Goal: Information Seeking & Learning: Learn about a topic

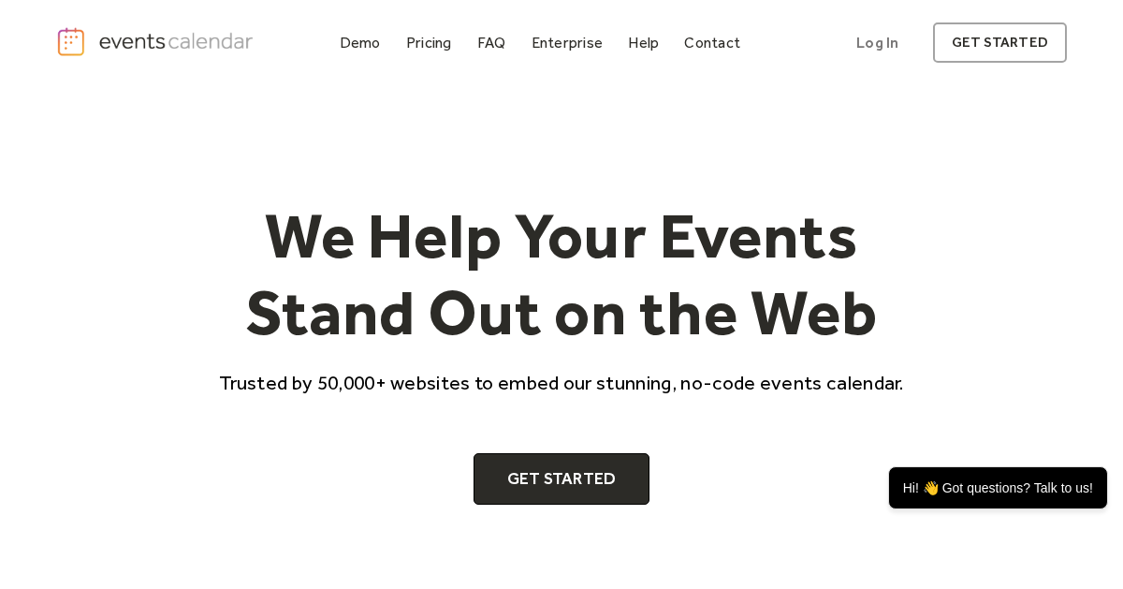
click at [438, 44] on div "Pricing" at bounding box center [429, 42] width 46 height 10
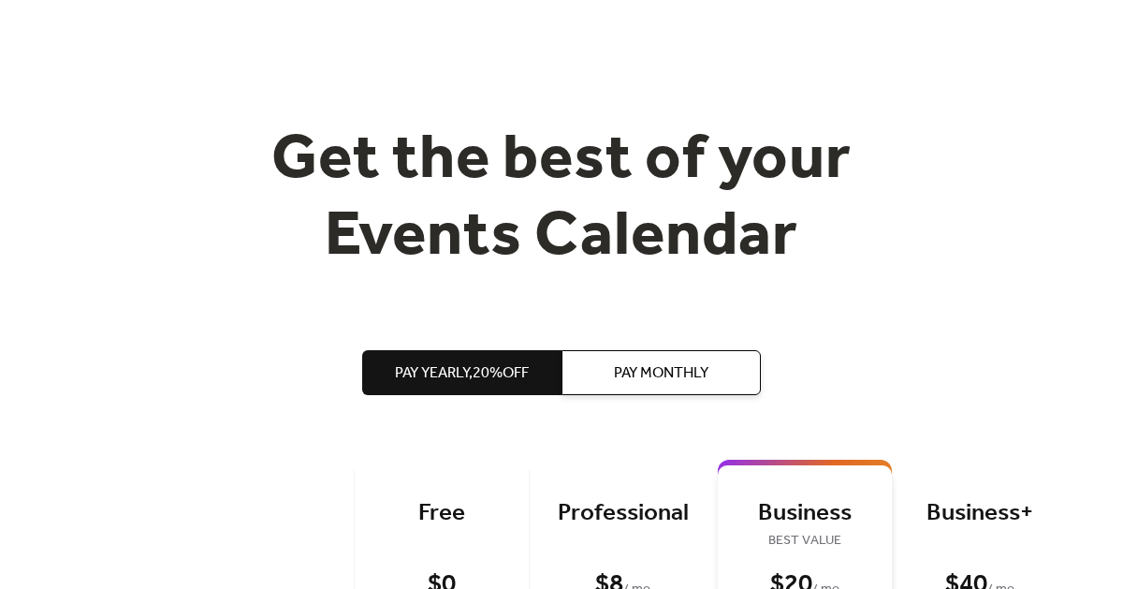
scroll to position [119, 0]
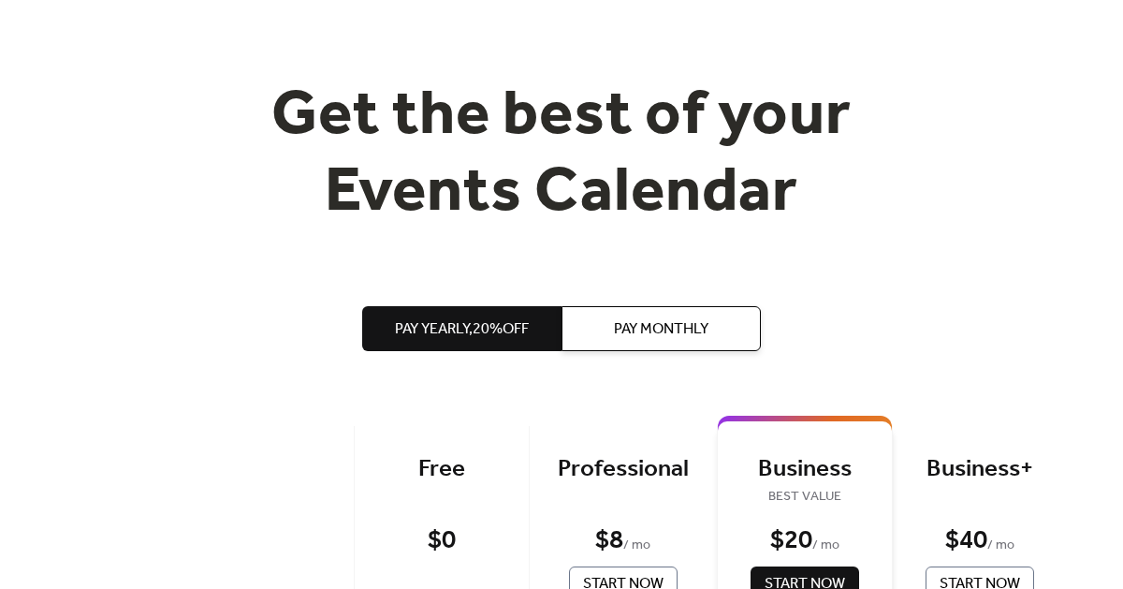
click at [702, 330] on span "Pay Monthly" at bounding box center [661, 329] width 95 height 22
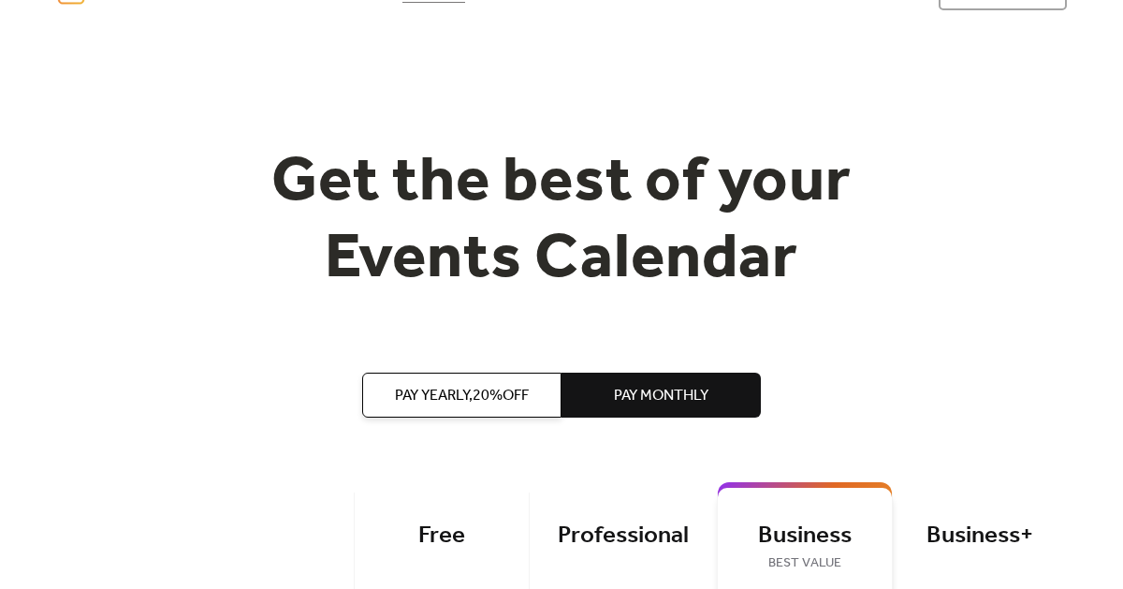
scroll to position [0, 0]
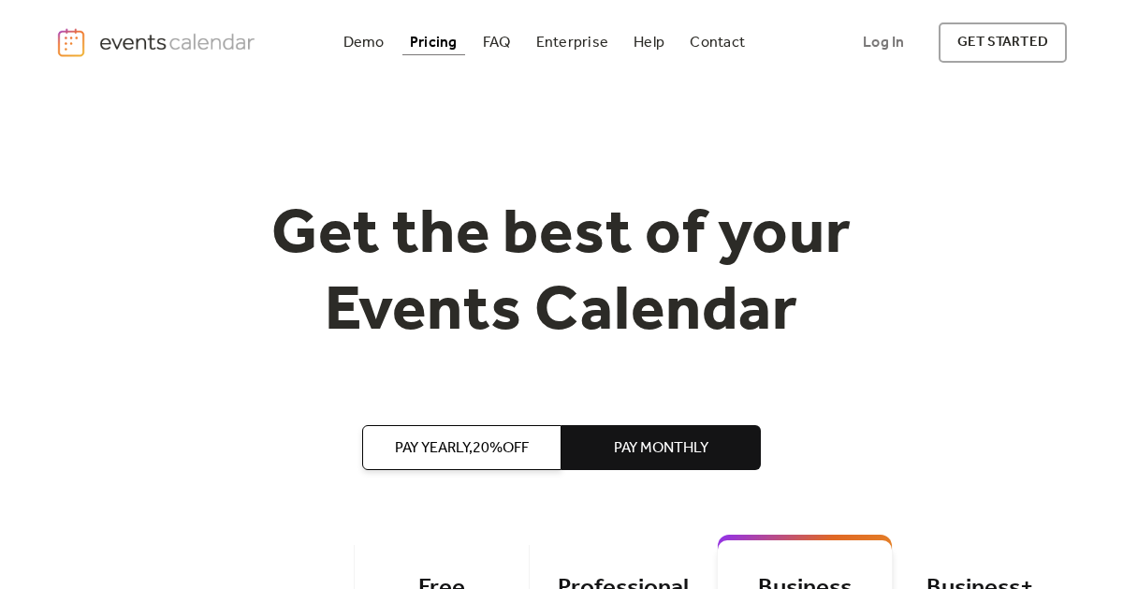
click at [370, 41] on div "Demo" at bounding box center [363, 42] width 41 height 10
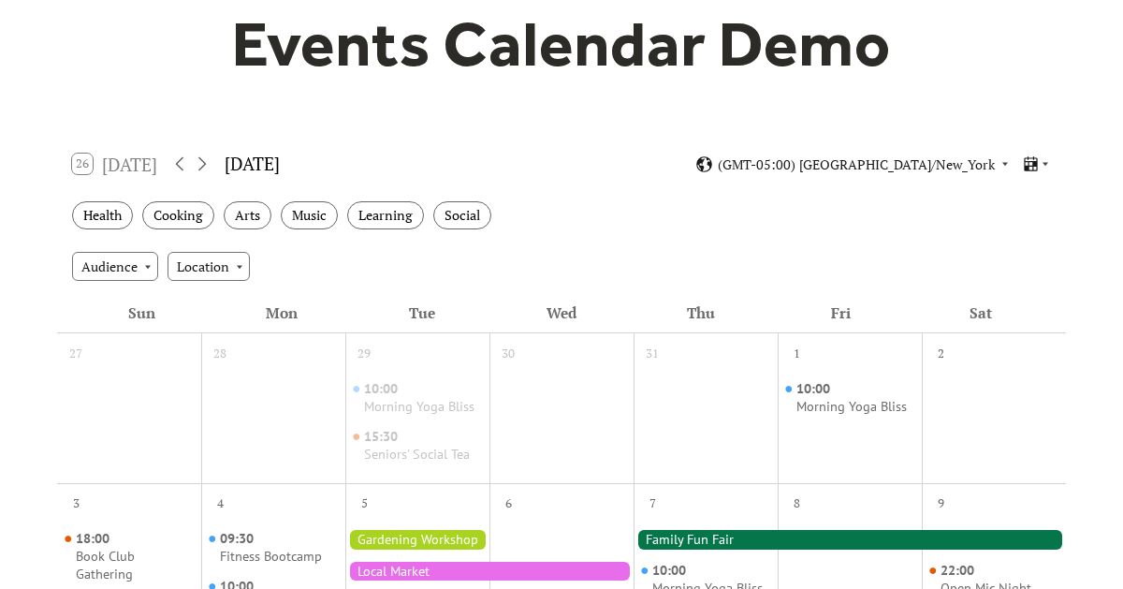
scroll to position [188, 0]
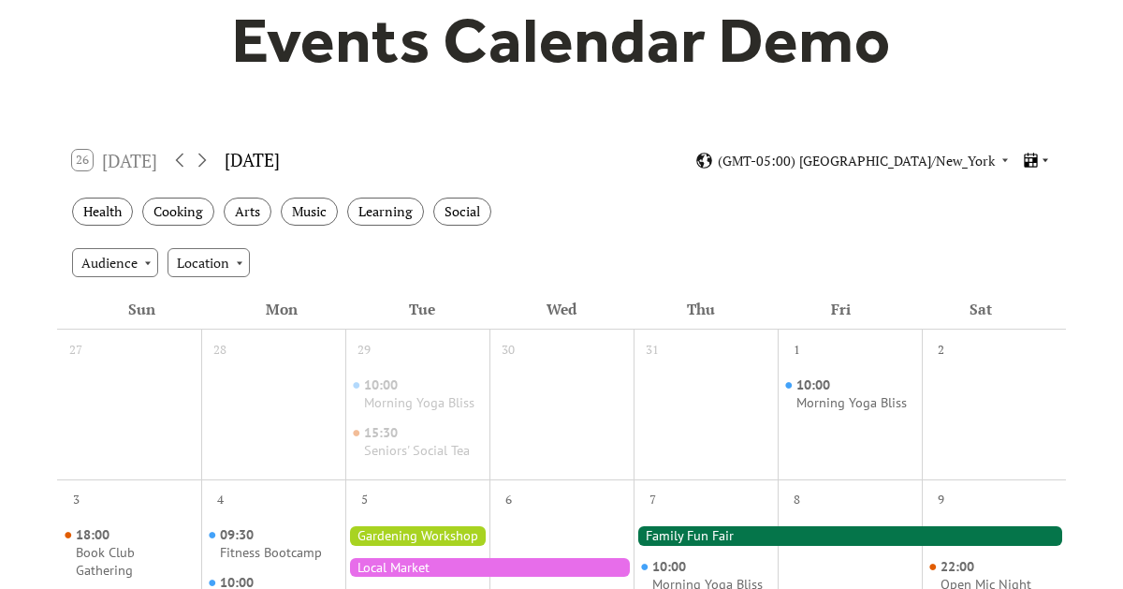
click at [1041, 154] on icon at bounding box center [1045, 159] width 11 height 11
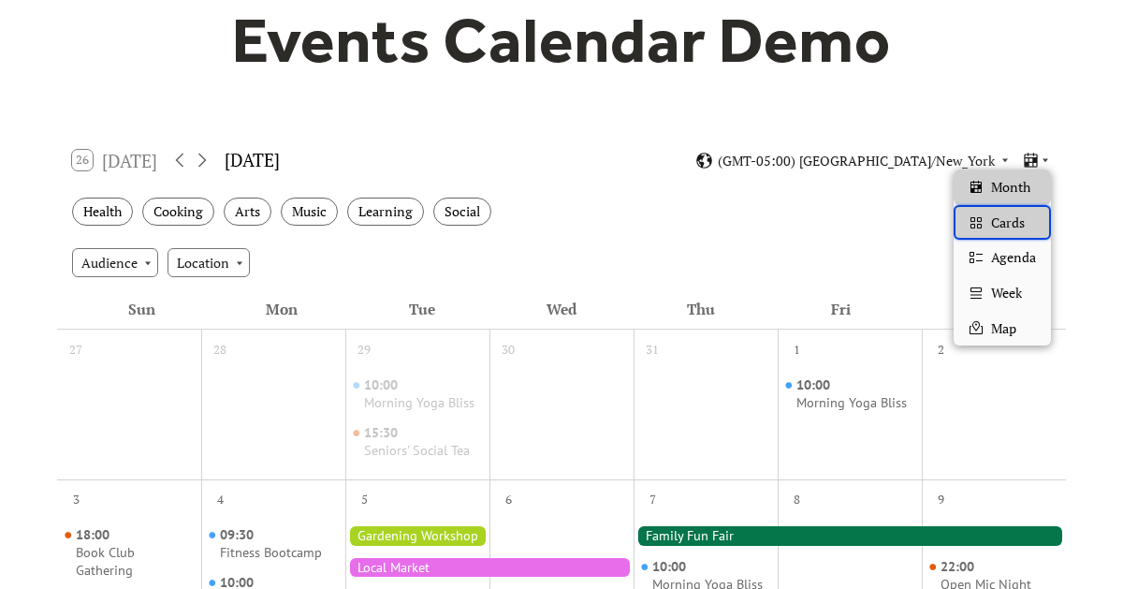
click at [1021, 222] on span "Cards" at bounding box center [1008, 222] width 34 height 21
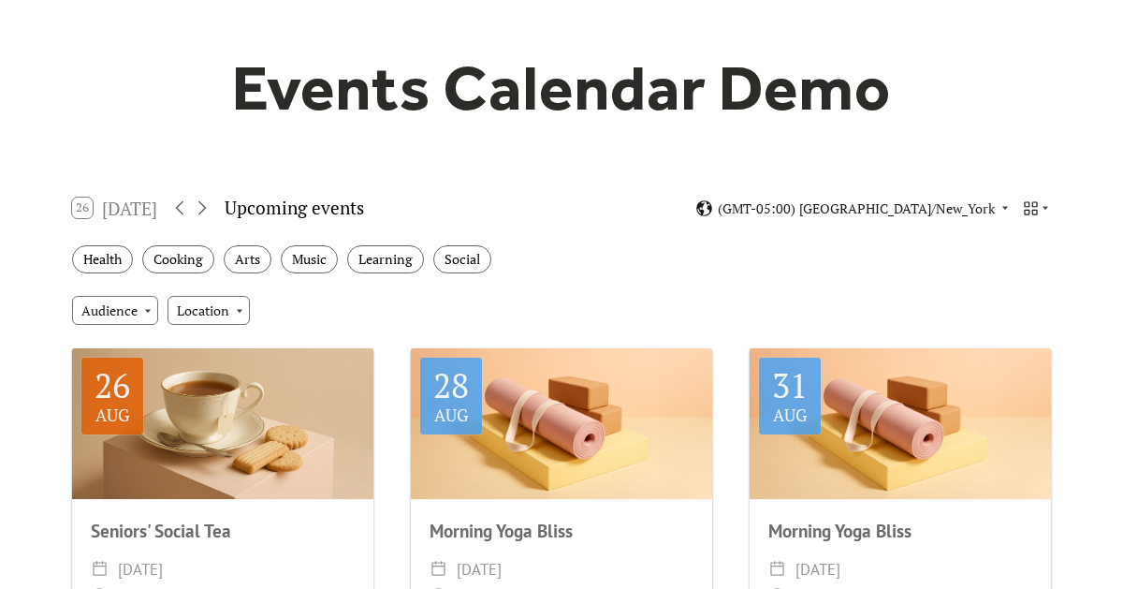
scroll to position [137, 0]
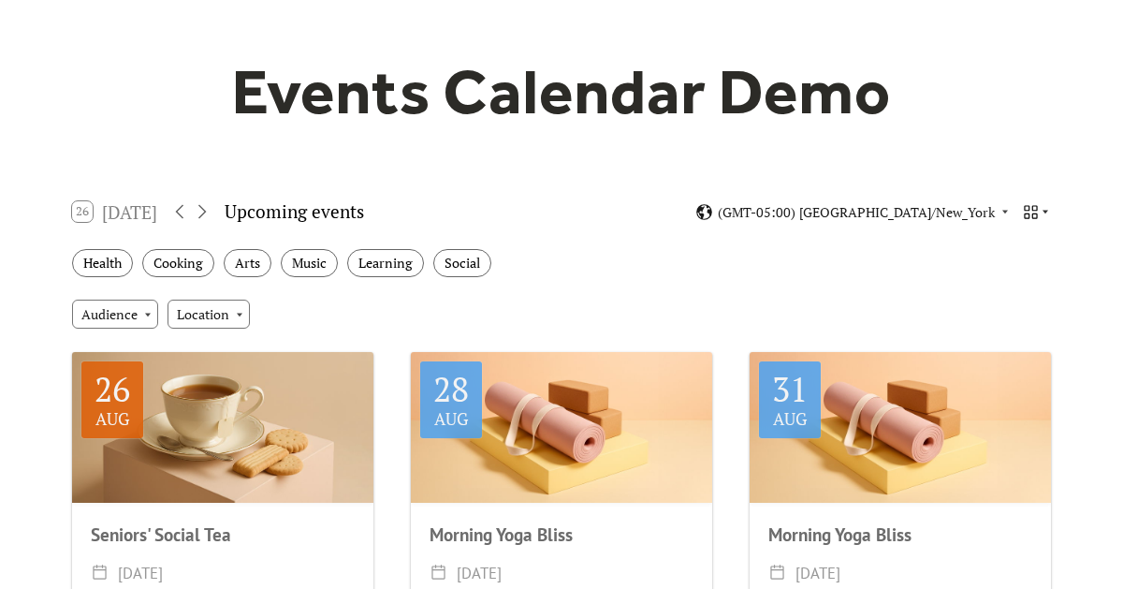
click at [1045, 211] on icon at bounding box center [1045, 213] width 6 height 4
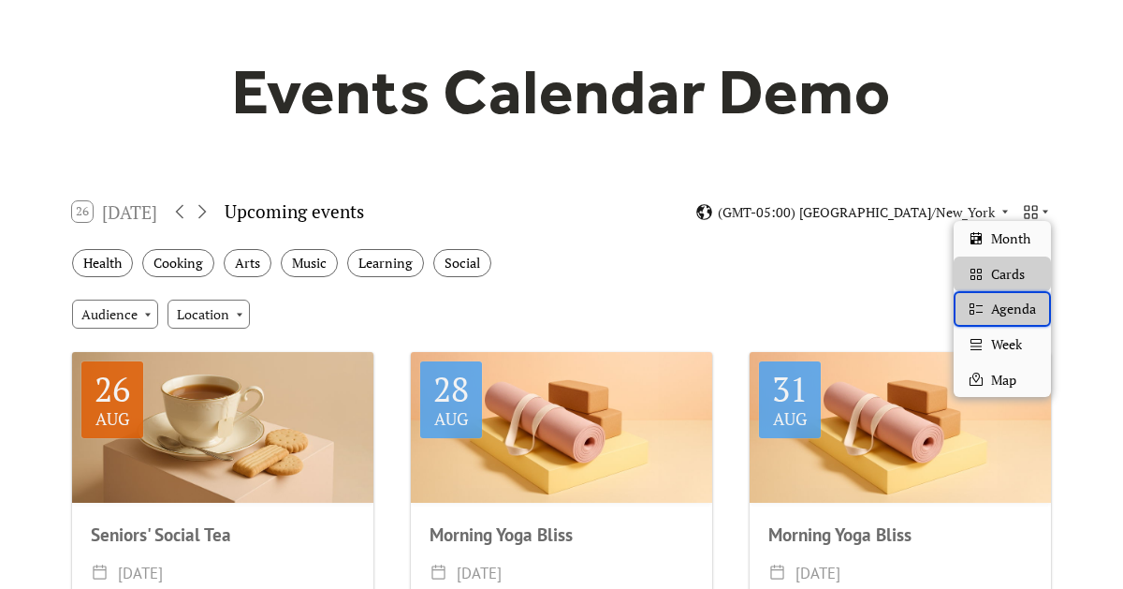
click at [1018, 312] on span "Agenda" at bounding box center [1013, 309] width 45 height 21
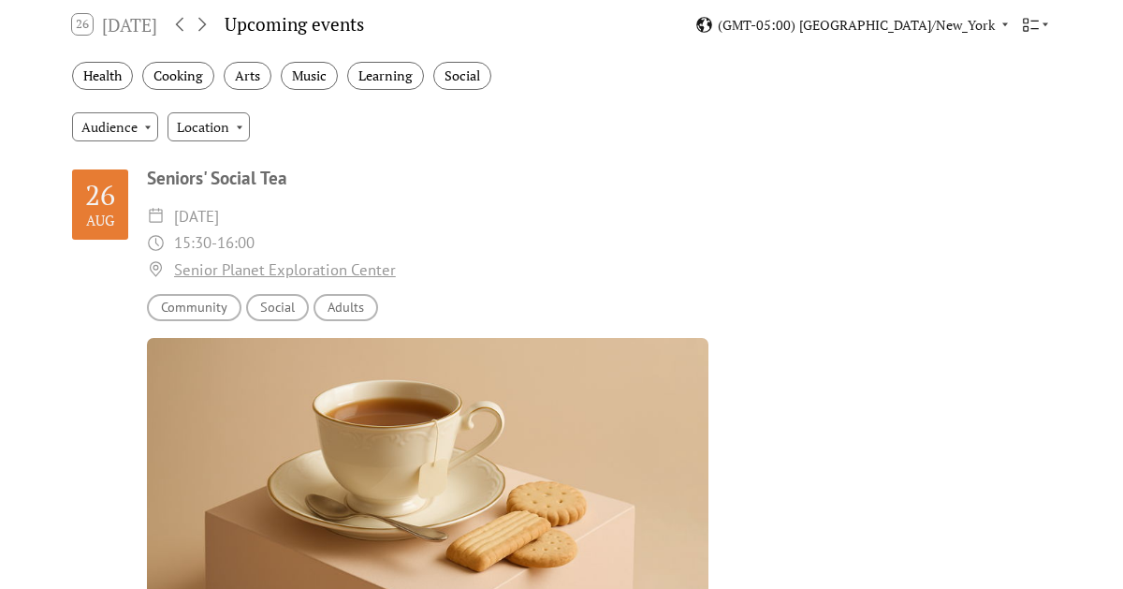
scroll to position [0, 0]
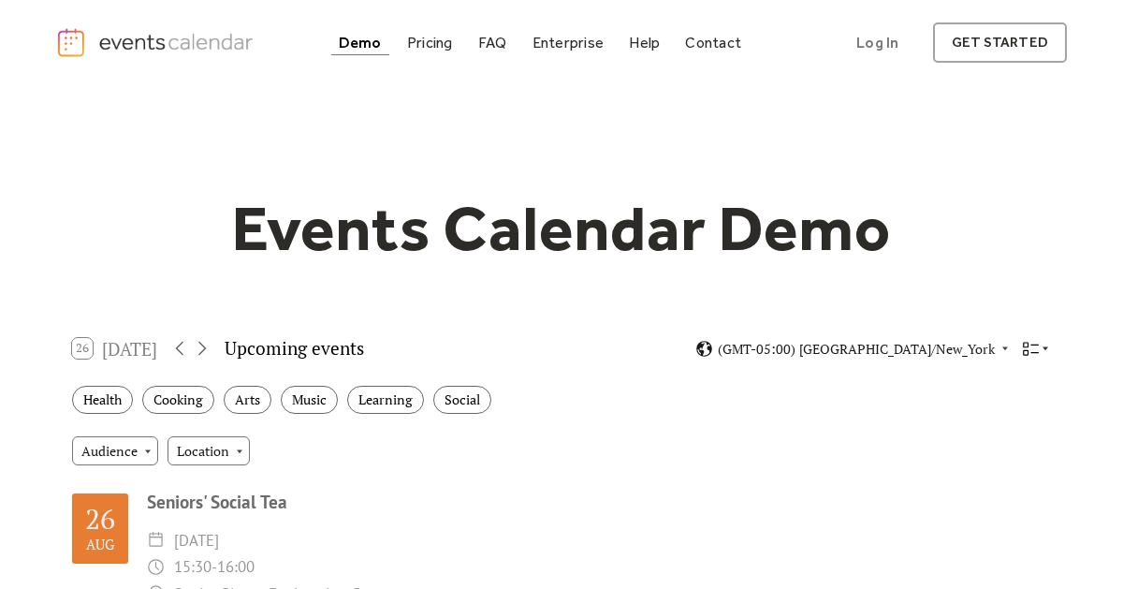
click at [1032, 352] on icon at bounding box center [1031, 349] width 18 height 18
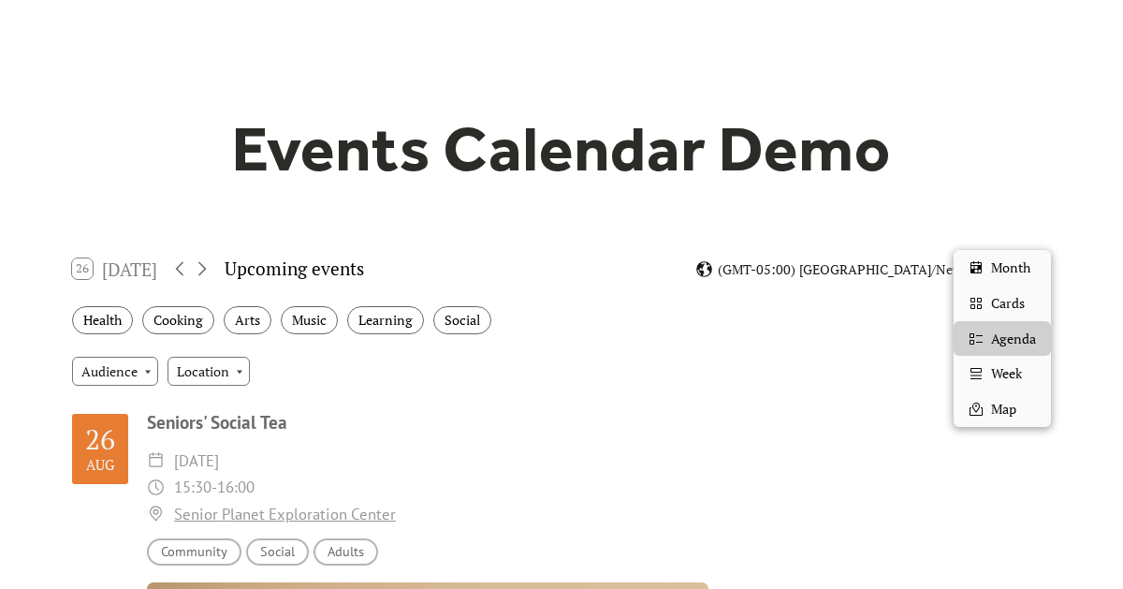
scroll to position [112, 0]
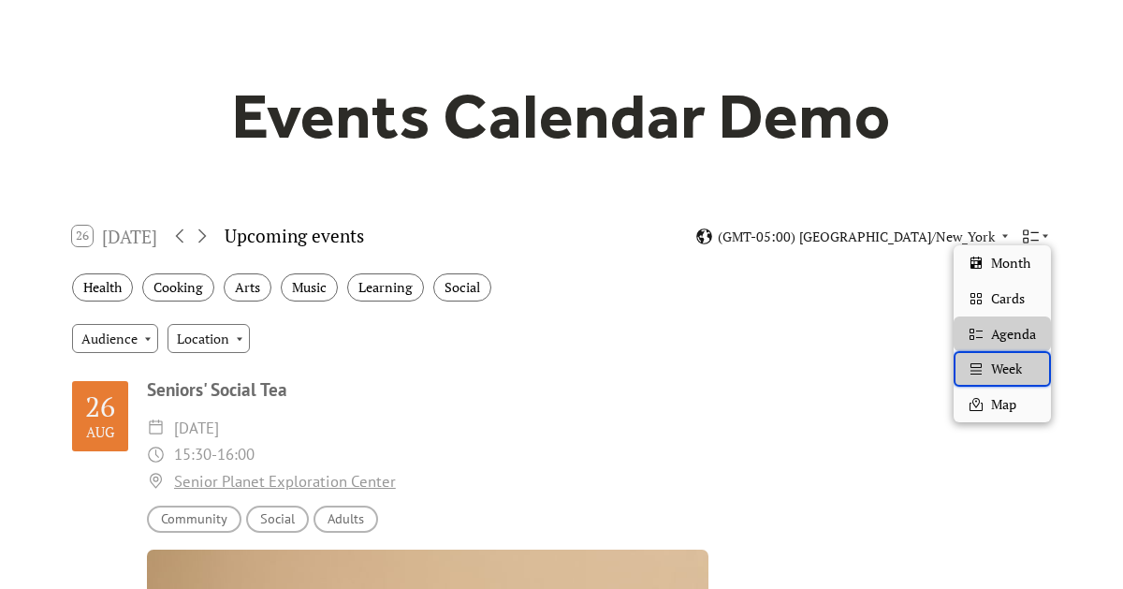
click at [1020, 371] on span "Week" at bounding box center [1006, 368] width 31 height 21
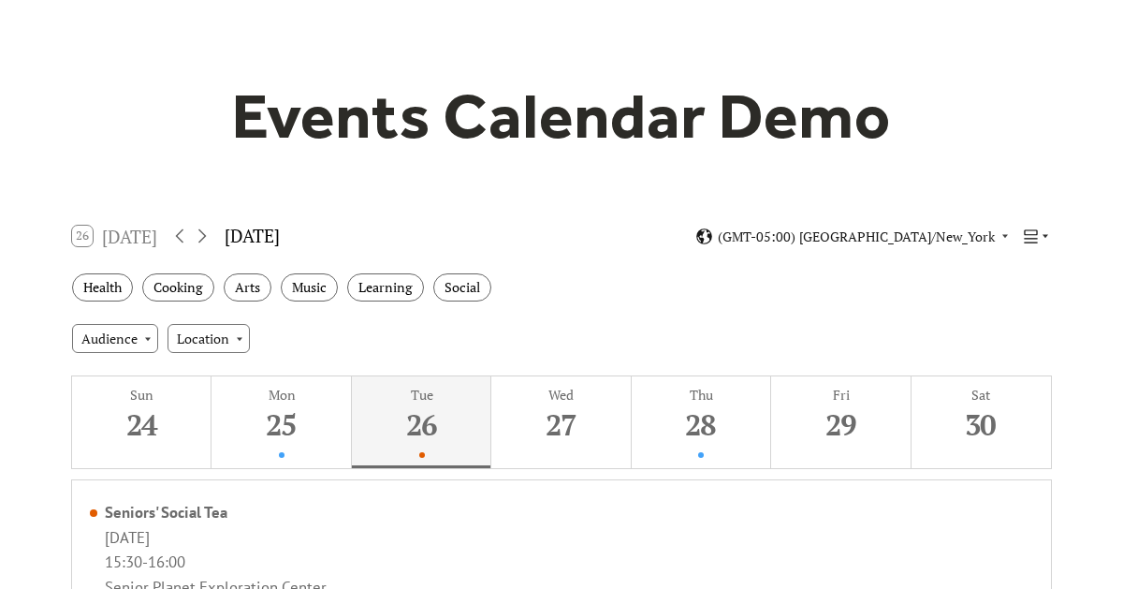
click at [1032, 238] on icon at bounding box center [1031, 236] width 18 height 18
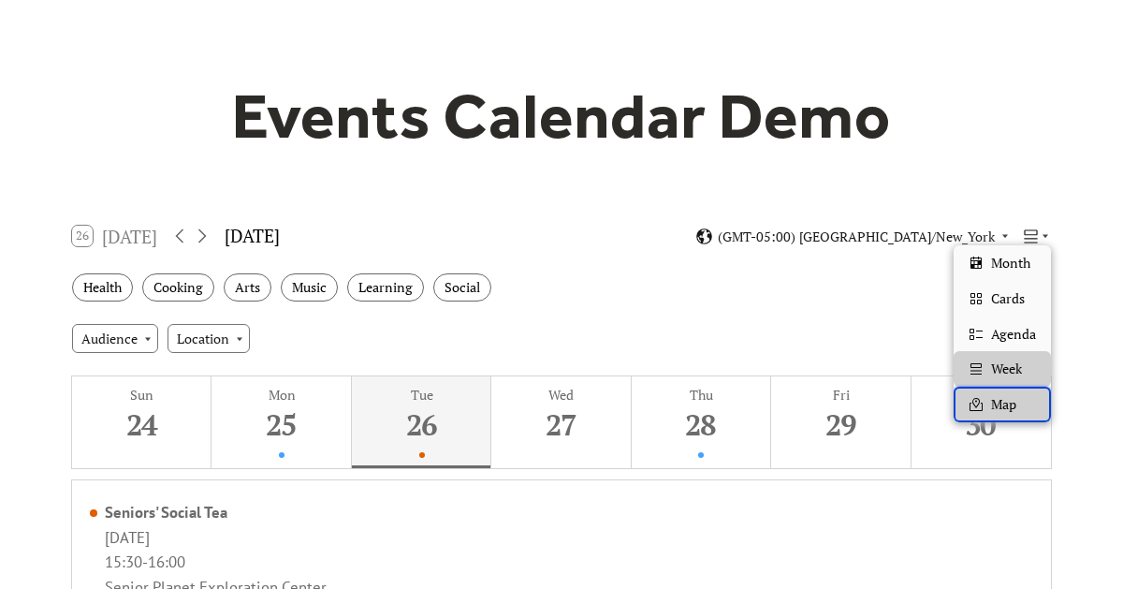
click at [1008, 406] on span "Map" at bounding box center [1003, 404] width 25 height 21
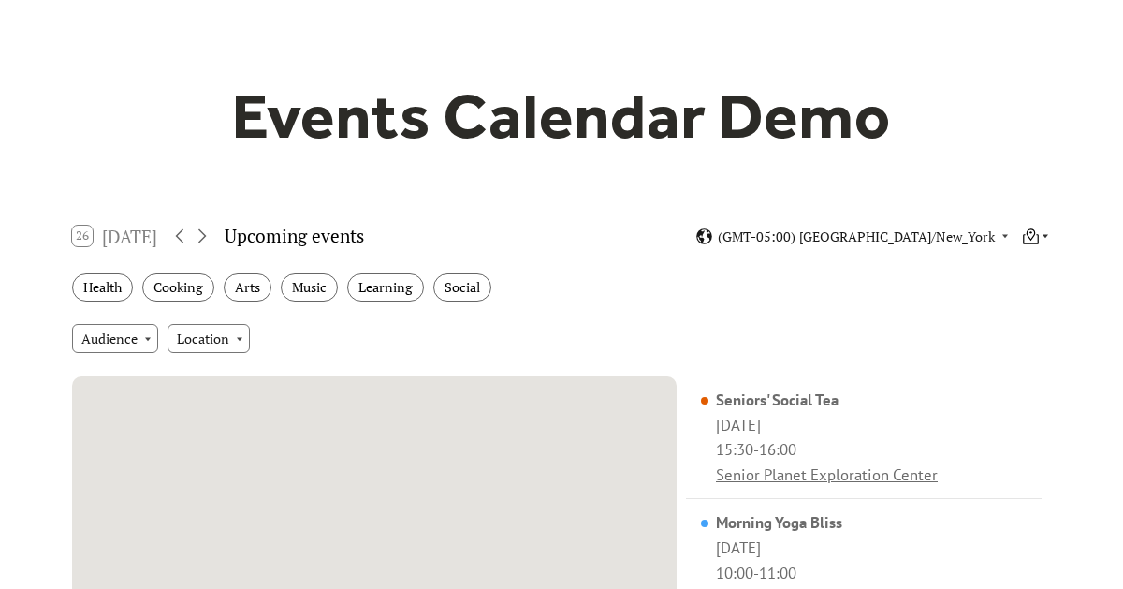
click at [1035, 239] on icon at bounding box center [1031, 236] width 18 height 18
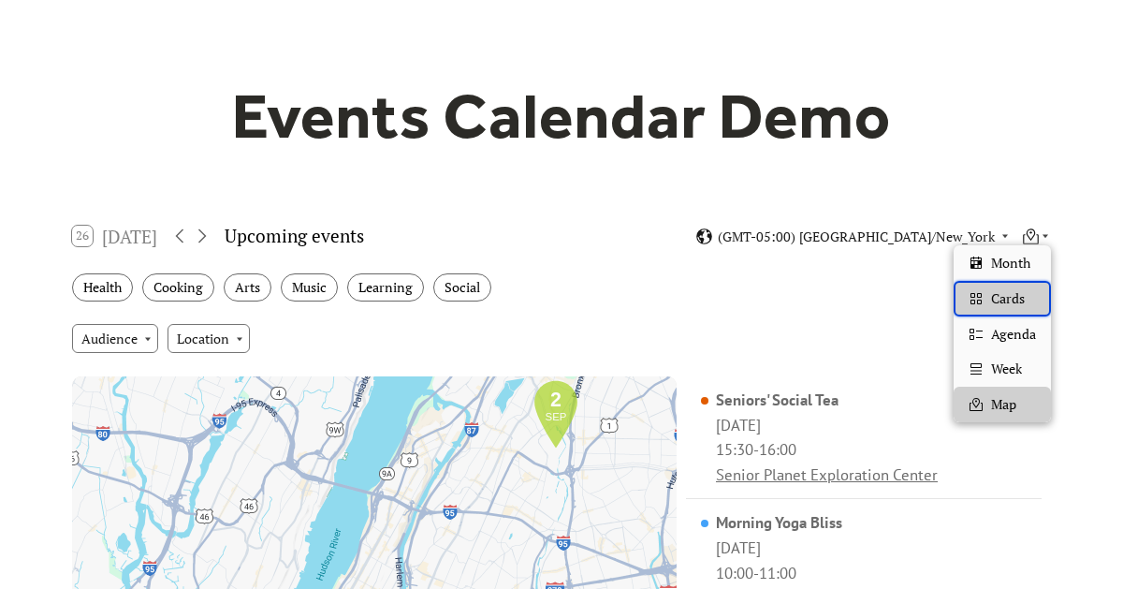
click at [1022, 299] on span "Cards" at bounding box center [1008, 298] width 34 height 21
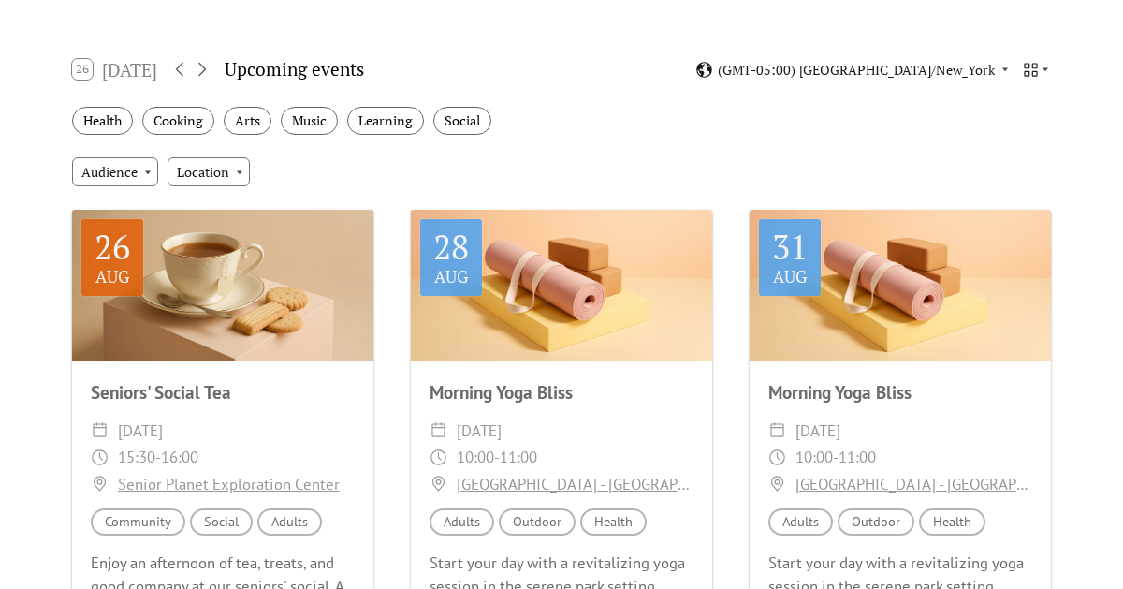
scroll to position [0, 0]
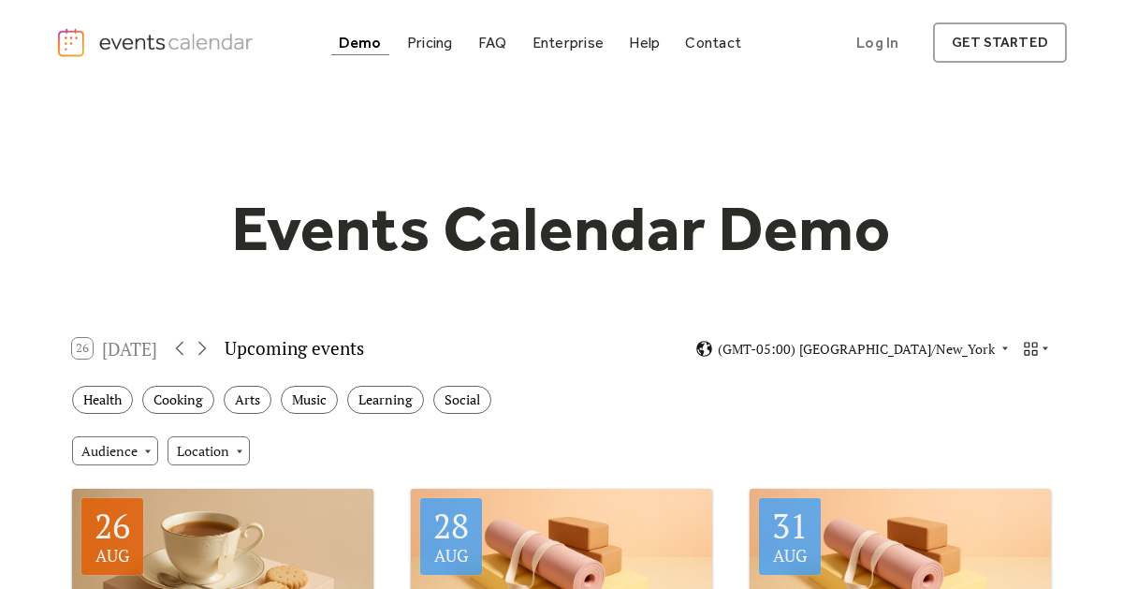
click at [492, 41] on div "FAQ" at bounding box center [492, 42] width 29 height 10
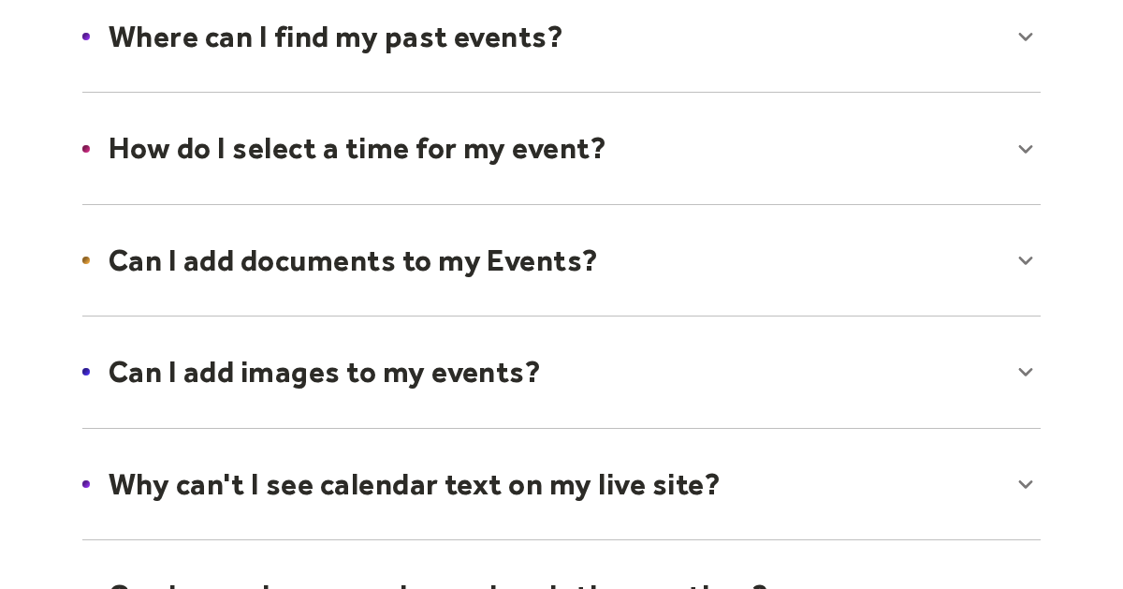
scroll to position [677, 0]
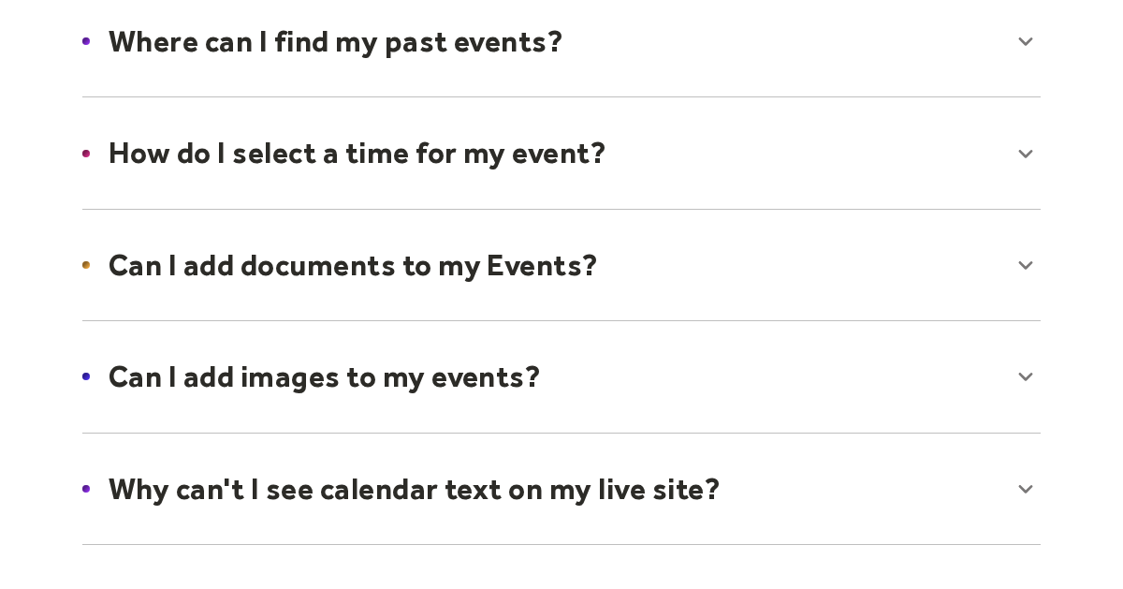
click at [1016, 148] on div at bounding box center [562, 152] width 996 height 114
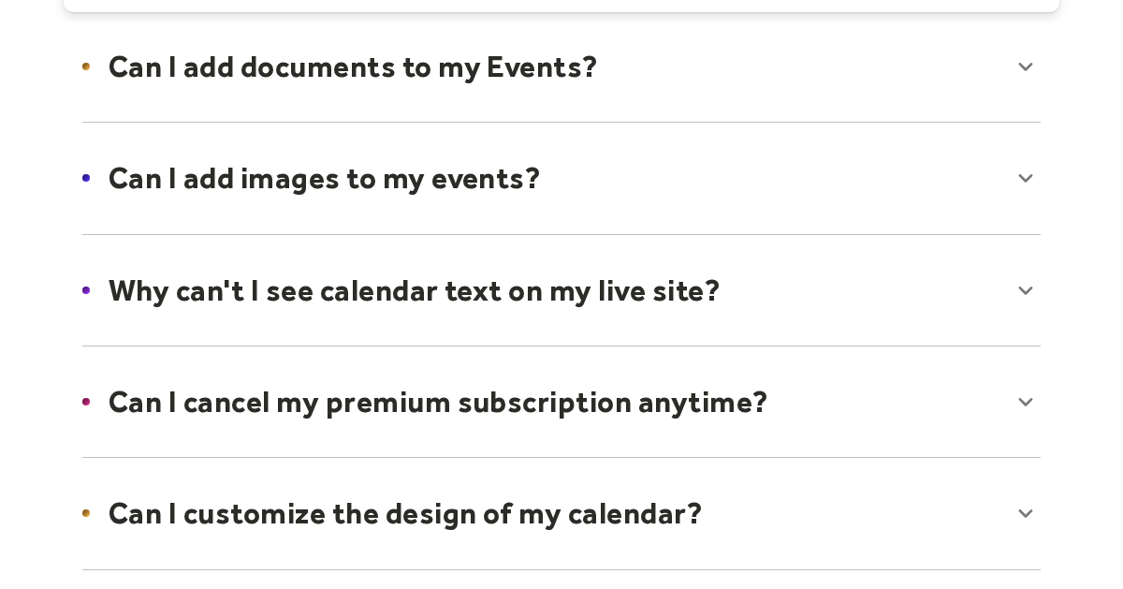
scroll to position [969, 0]
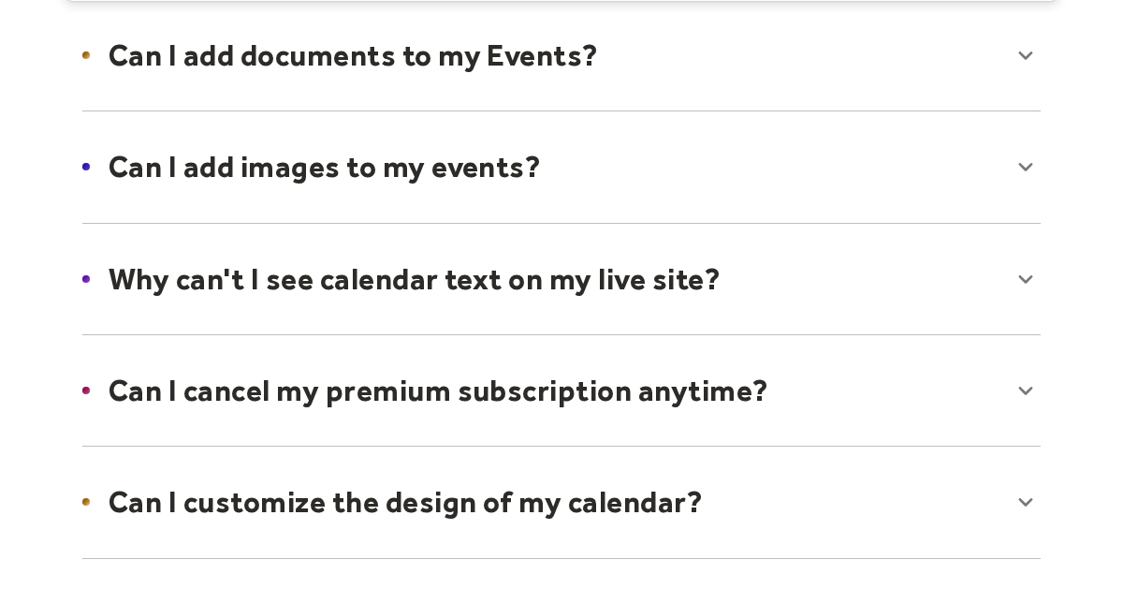
click at [1027, 173] on div at bounding box center [562, 166] width 996 height 114
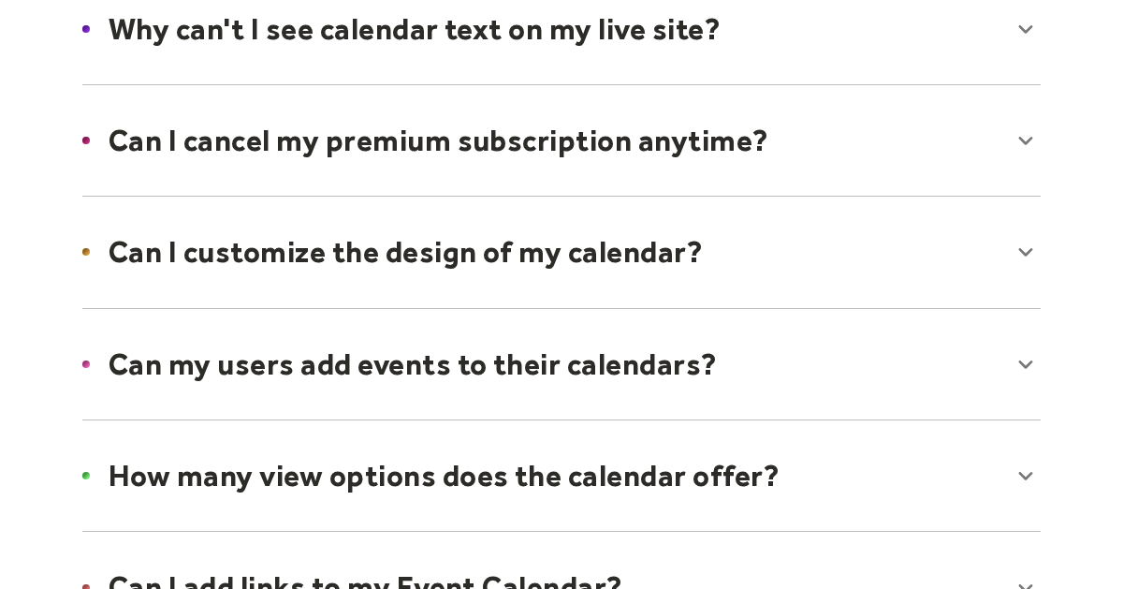
scroll to position [1281, 0]
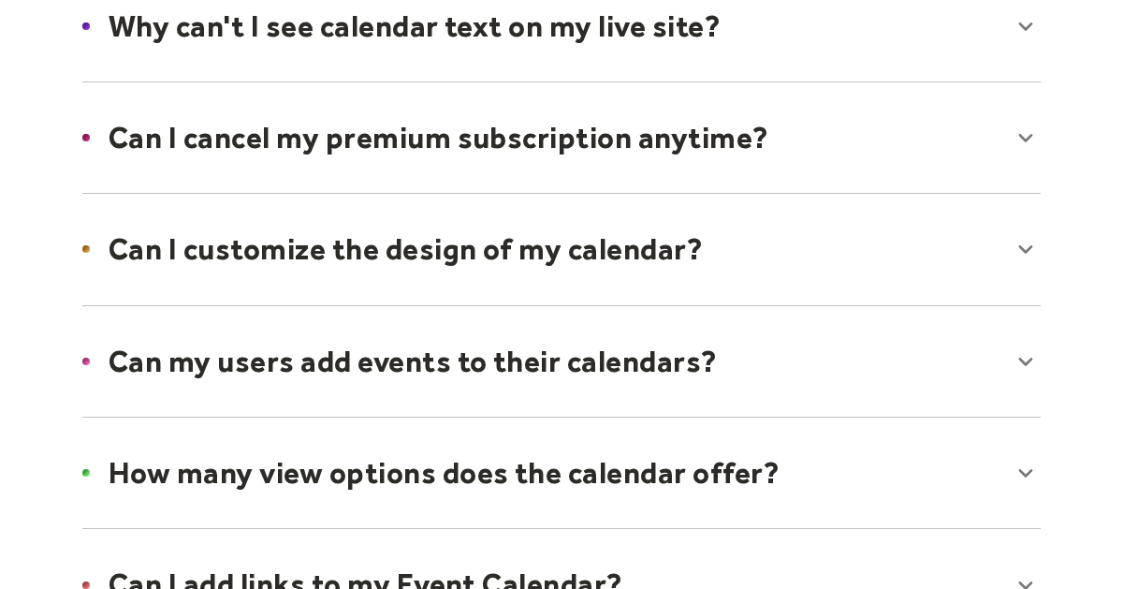
click at [1026, 138] on div at bounding box center [562, 137] width 996 height 114
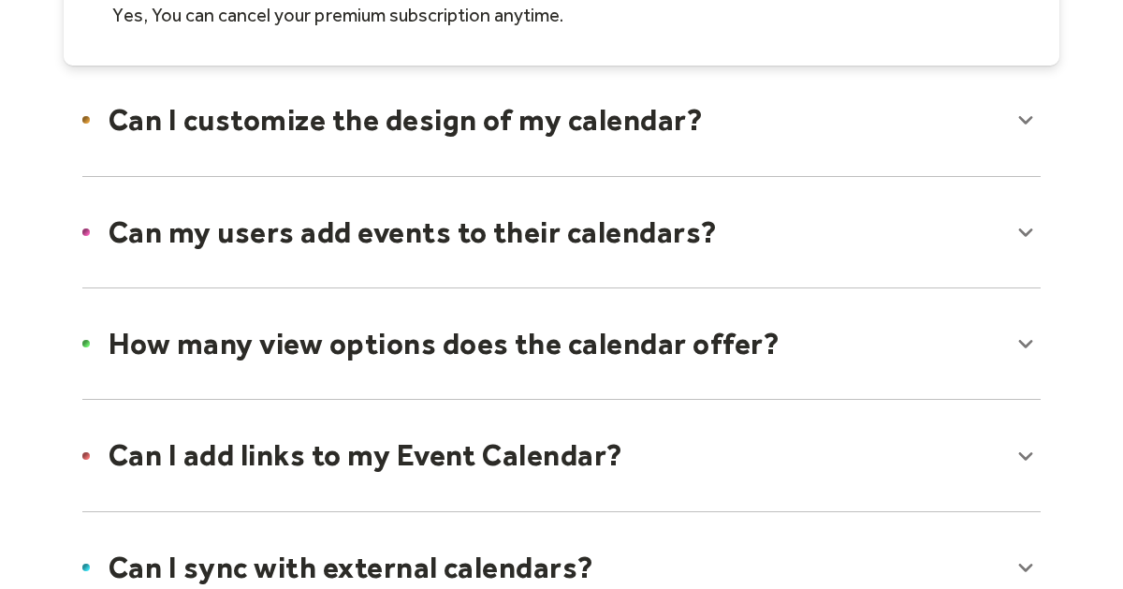
scroll to position [1474, 0]
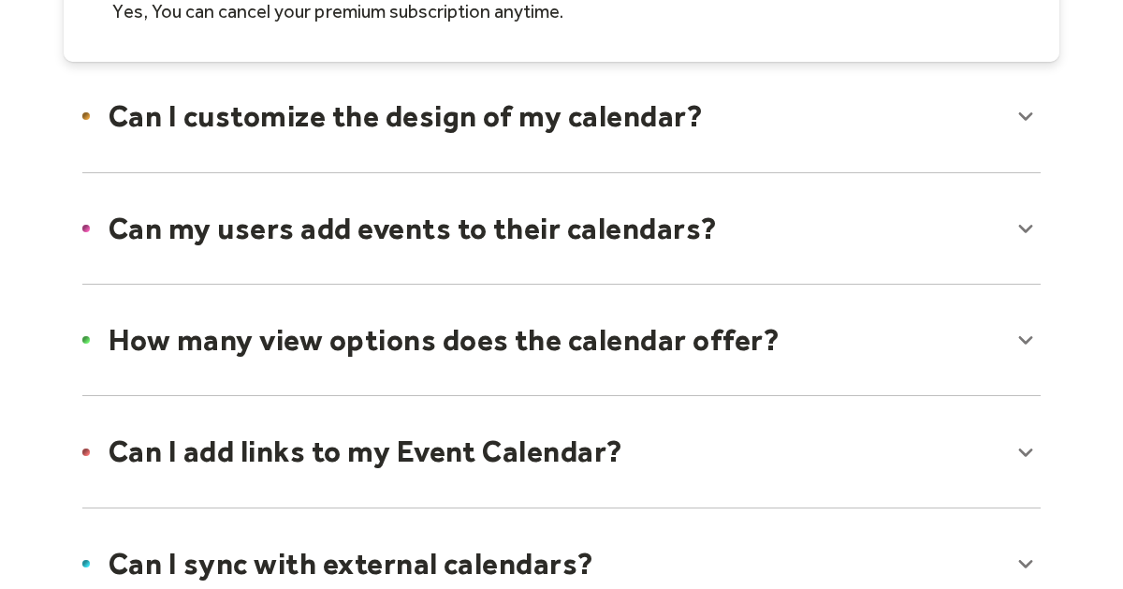
click at [1027, 114] on div at bounding box center [562, 116] width 996 height 114
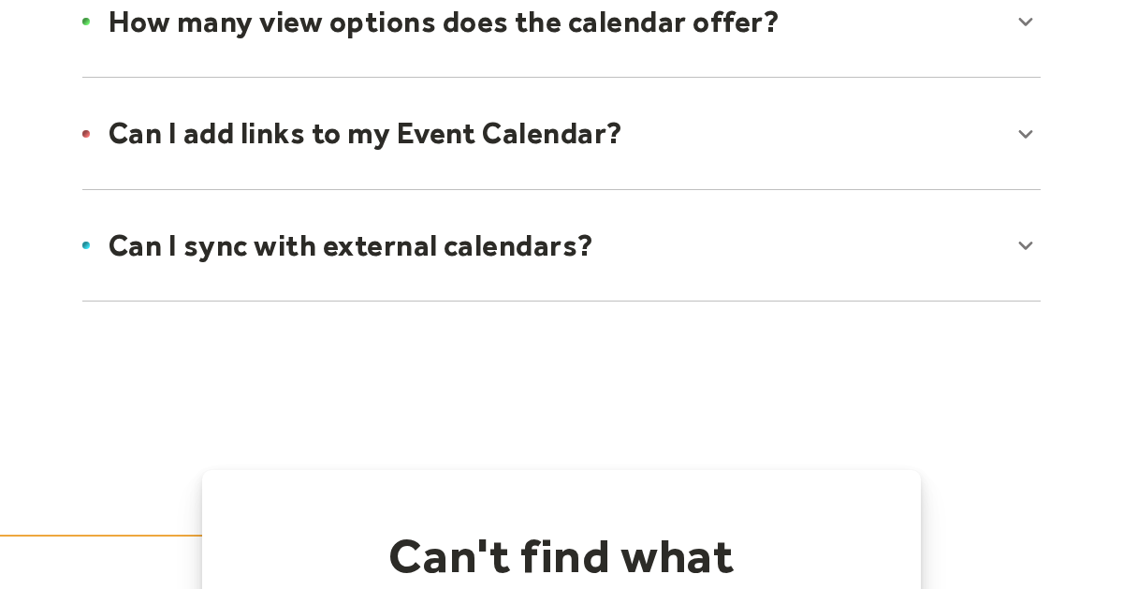
scroll to position [1853, 0]
click at [1017, 131] on div at bounding box center [562, 132] width 996 height 114
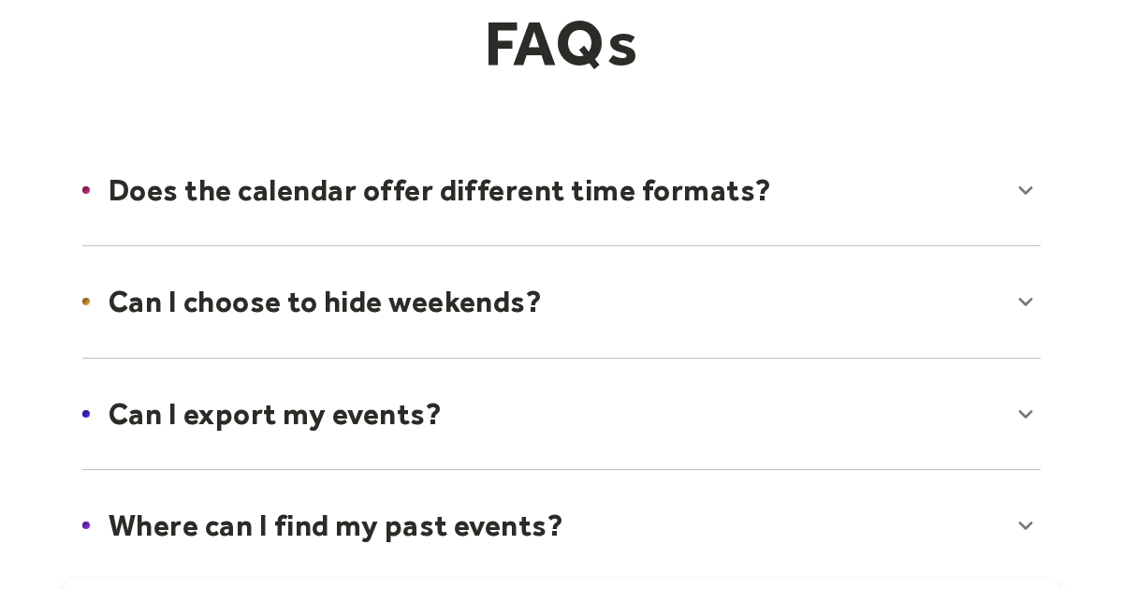
scroll to position [0, 0]
